Goal: Information Seeking & Learning: Learn about a topic

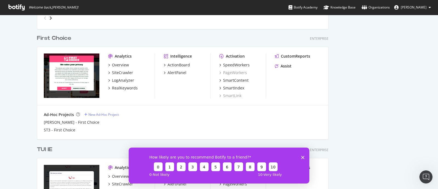
scroll to position [547, 0]
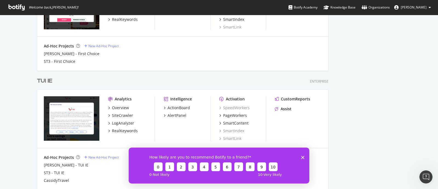
click at [42, 79] on div "TUI IE" at bounding box center [44, 81] width 15 height 8
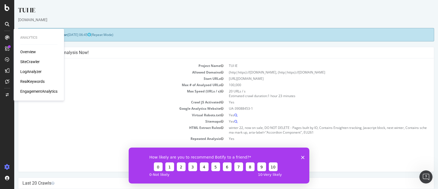
click at [33, 63] on div "SiteCrawler" at bounding box center [29, 61] width 19 height 5
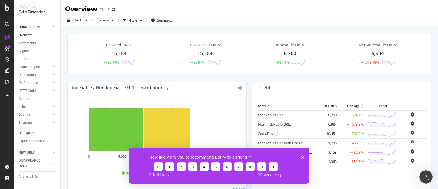
click at [302, 156] on polygon "Close survey" at bounding box center [302, 156] width 3 height 3
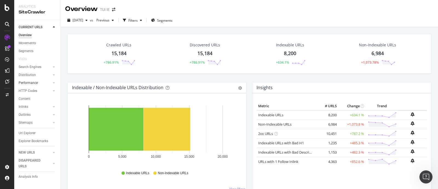
click at [37, 82] on link "Performance" at bounding box center [35, 83] width 33 height 6
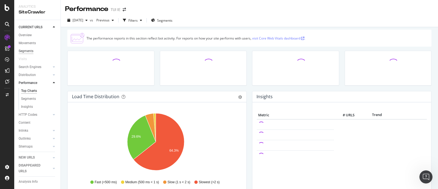
click at [30, 48] on div "Segments" at bounding box center [26, 51] width 15 height 6
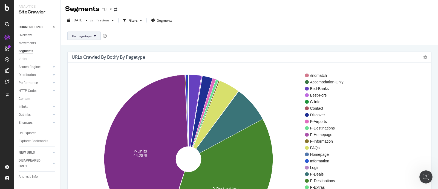
click at [96, 38] on button "By: pagetype" at bounding box center [83, 35] width 33 height 9
click at [98, 64] on span "domain" at bounding box center [101, 65] width 59 height 5
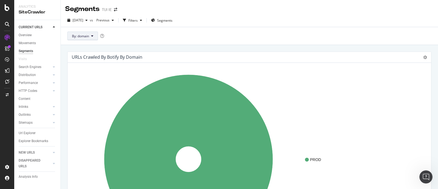
click at [81, 35] on span "By: domain" at bounding box center [80, 36] width 17 height 5
click at [88, 54] on span "pagetype" at bounding box center [101, 55] width 59 height 5
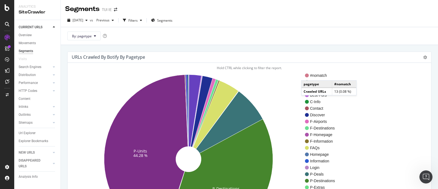
click at [306, 74] on icon at bounding box center [307, 75] width 4 height 4
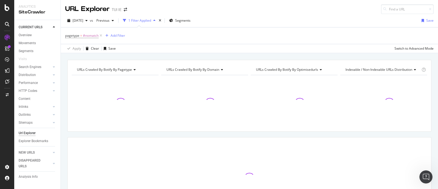
scroll to position [49, 0]
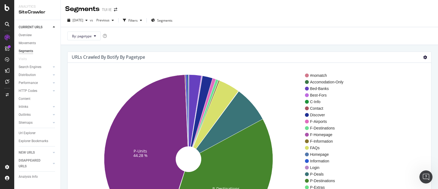
click at [423, 56] on icon at bounding box center [425, 57] width 4 height 4
click at [405, 98] on span "Expand" at bounding box center [409, 97] width 44 height 7
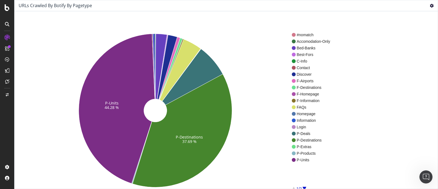
click at [430, 6] on icon at bounding box center [432, 6] width 4 height 4
click at [421, 44] on span "Contract" at bounding box center [416, 45] width 44 height 7
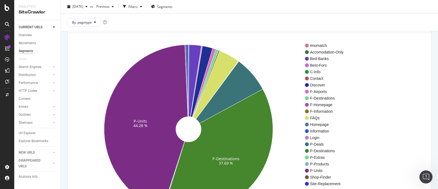
scroll to position [68, 0]
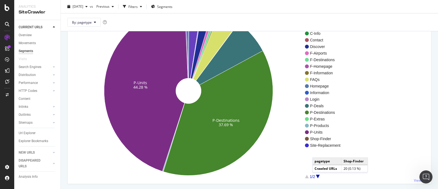
click at [318, 177] on div at bounding box center [318, 176] width 4 height 4
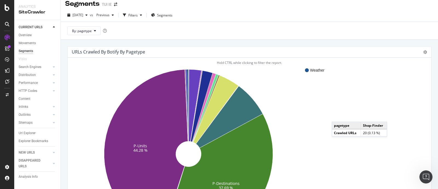
scroll to position [0, 0]
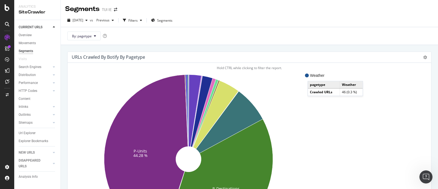
click at [313, 75] on span "Weather" at bounding box center [317, 75] width 15 height 5
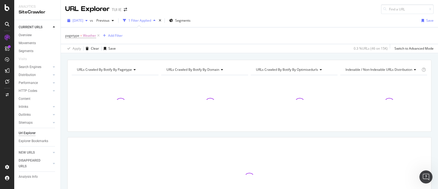
click at [82, 20] on span "[DATE]" at bounding box center [78, 20] width 11 height 5
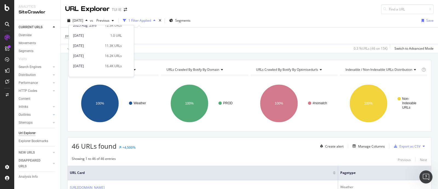
scroll to position [137, 0]
click at [100, 56] on div "[DATE]" at bounding box center [87, 55] width 28 height 5
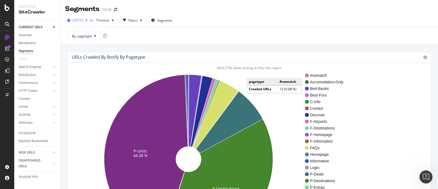
click at [82, 20] on span "[DATE]" at bounding box center [78, 20] width 11 height 5
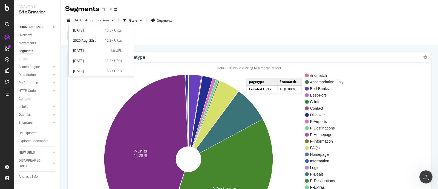
scroll to position [171, 0]
click at [99, 60] on div "[DATE]" at bounding box center [90, 61] width 34 height 5
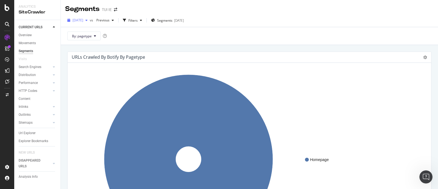
click at [83, 20] on span "[DATE]" at bounding box center [78, 20] width 11 height 5
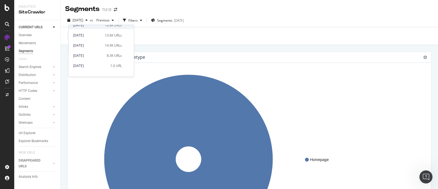
scroll to position [68, 0]
click at [98, 51] on div "[DATE]" at bounding box center [90, 52] width 34 height 5
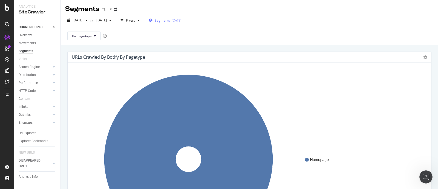
click at [170, 20] on span "Segments" at bounding box center [162, 20] width 15 height 5
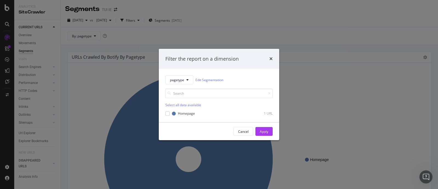
click at [181, 105] on div "Select all data available" at bounding box center [218, 104] width 107 height 5
click at [181, 105] on div "Unselect all data available" at bounding box center [218, 104] width 107 height 5
click at [122, 37] on div "Filter the report on a dimension pagetype Edit Segmentation Select all data ava…" at bounding box center [219, 94] width 438 height 189
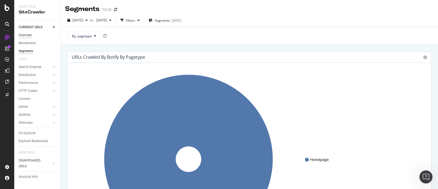
click at [28, 36] on div "Overview" at bounding box center [25, 35] width 13 height 6
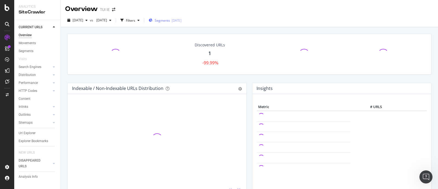
click at [170, 22] on span "Segments" at bounding box center [162, 20] width 15 height 5
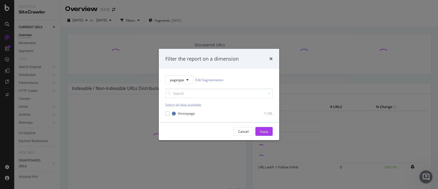
click at [84, 24] on div "Filter the report on a dimension pagetype Edit Segmentation Select all data ava…" at bounding box center [219, 94] width 438 height 189
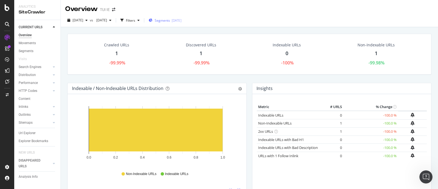
click at [170, 21] on span "Segments" at bounding box center [162, 20] width 15 height 5
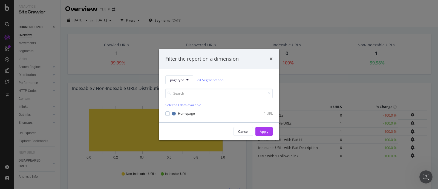
click at [129, 33] on div "Filter the report on a dimension pagetype Edit Segmentation Select all data ava…" at bounding box center [219, 94] width 438 height 189
